Goal: Task Accomplishment & Management: Use online tool/utility

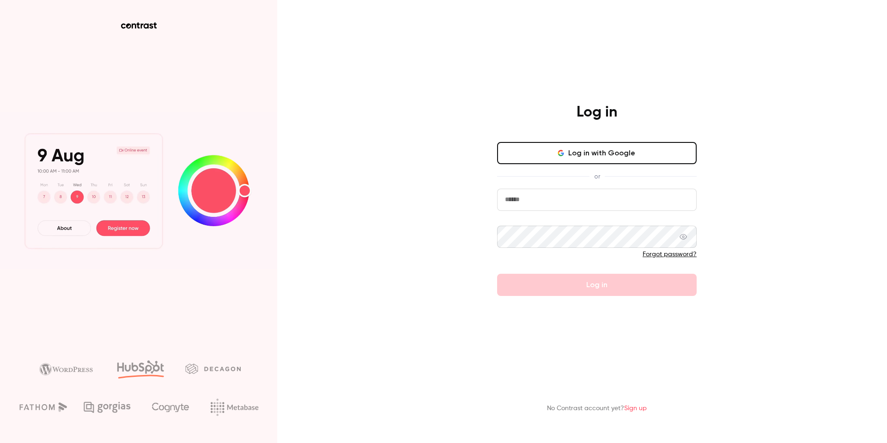
click at [565, 152] on icon "button" at bounding box center [560, 152] width 7 height 7
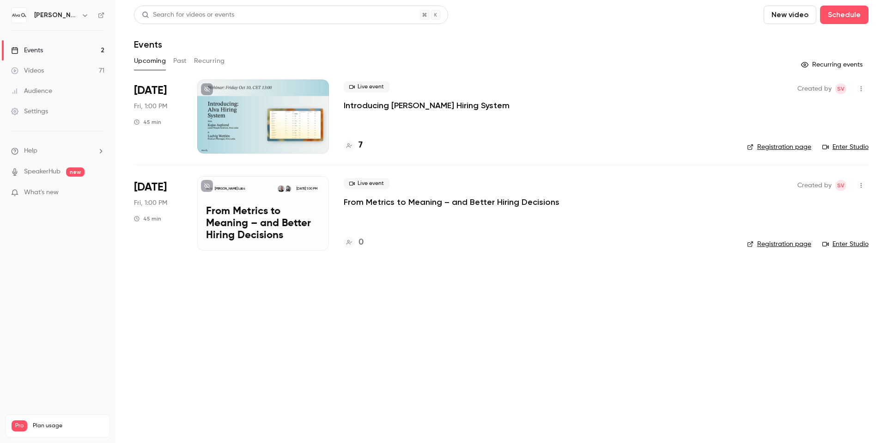
click at [97, 47] on link "Events 2" at bounding box center [58, 50] width 116 height 20
click at [210, 62] on button "Recurring" at bounding box center [209, 61] width 31 height 15
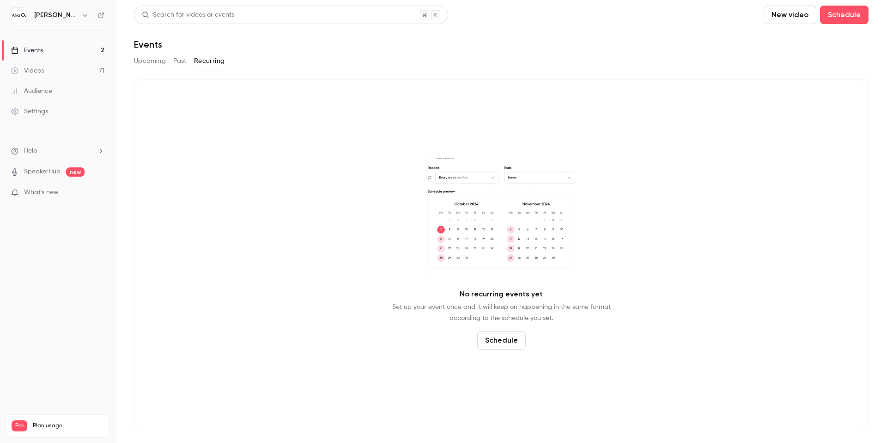
click at [518, 343] on button "Schedule" at bounding box center [501, 340] width 49 height 18
click at [499, 314] on span "Recurring event" at bounding box center [498, 315] width 49 height 10
